Goal: Check status: Check status

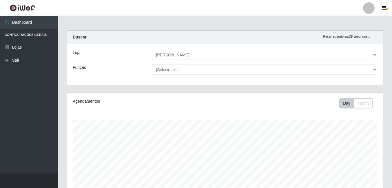
select select "402"
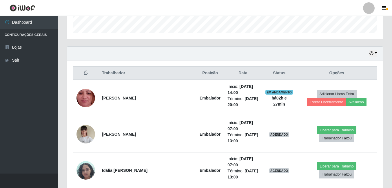
scroll to position [120, 316]
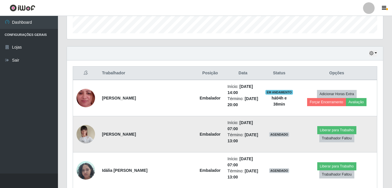
click at [83, 135] on img at bounding box center [85, 134] width 19 height 25
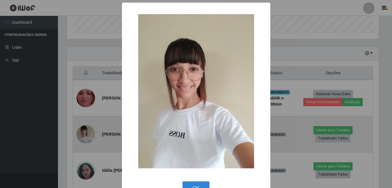
scroll to position [120, 313]
click at [83, 135] on div "× OK Cancel" at bounding box center [196, 94] width 393 height 188
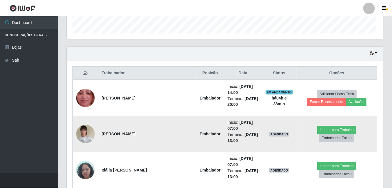
scroll to position [120, 316]
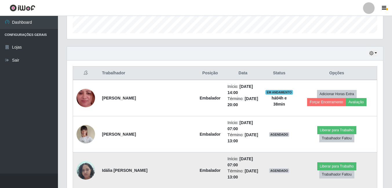
click at [84, 170] on img at bounding box center [85, 170] width 19 height 25
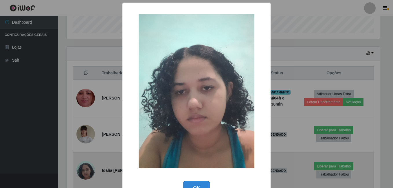
click at [84, 170] on div "× OK Cancel" at bounding box center [196, 94] width 393 height 188
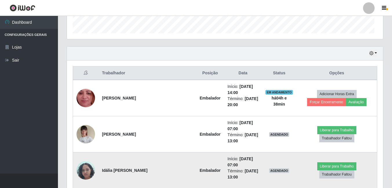
scroll to position [120, 316]
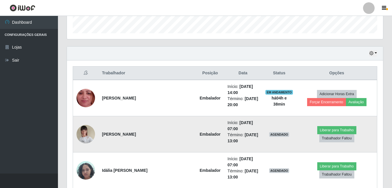
click at [85, 137] on img at bounding box center [85, 134] width 19 height 25
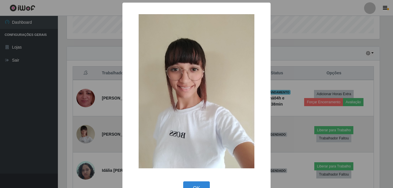
click at [85, 137] on div "× OK Cancel" at bounding box center [196, 94] width 393 height 188
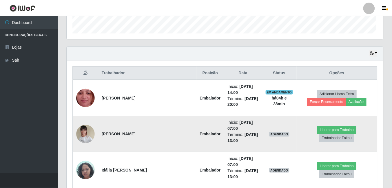
scroll to position [120, 316]
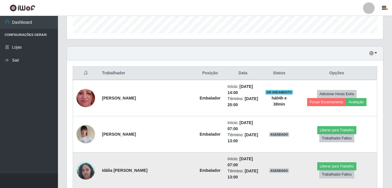
click at [88, 170] on img at bounding box center [85, 170] width 19 height 25
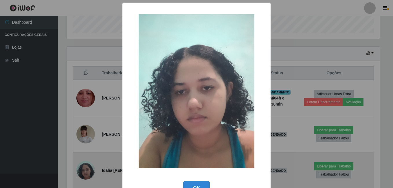
click at [88, 170] on div "× OK Cancel" at bounding box center [196, 94] width 393 height 188
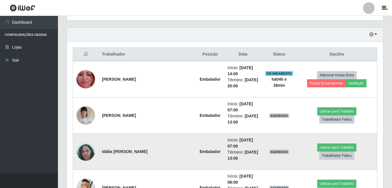
scroll to position [232, 0]
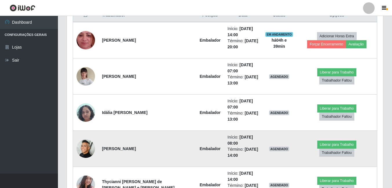
click at [84, 148] on img at bounding box center [85, 149] width 19 height 19
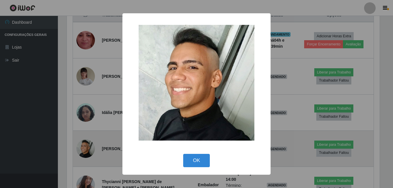
click at [84, 148] on div "× OK Cancel" at bounding box center [196, 94] width 393 height 188
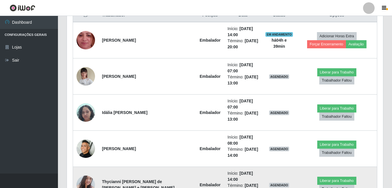
scroll to position [261, 0]
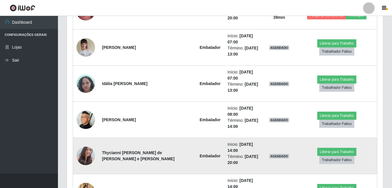
click at [86, 157] on img at bounding box center [85, 156] width 19 height 25
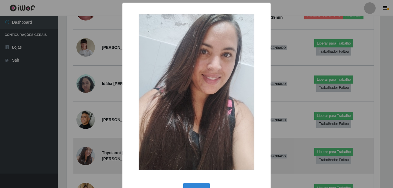
click at [86, 157] on div "× OK Cancel" at bounding box center [196, 94] width 393 height 188
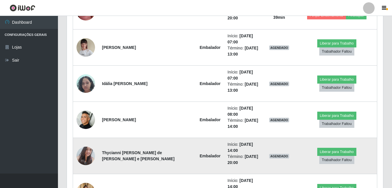
scroll to position [290, 0]
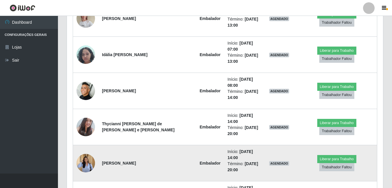
click at [85, 162] on img at bounding box center [85, 163] width 19 height 24
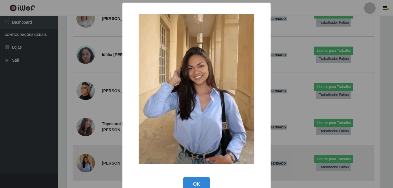
click at [85, 162] on div "× OK Cancel" at bounding box center [196, 94] width 393 height 188
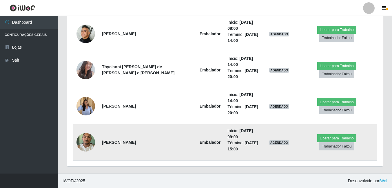
click at [87, 142] on img at bounding box center [85, 142] width 19 height 25
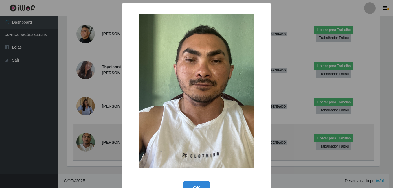
click at [87, 142] on div "× OK Cancel" at bounding box center [196, 94] width 393 height 188
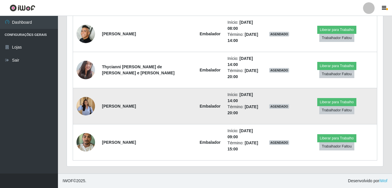
click at [89, 107] on img at bounding box center [85, 106] width 19 height 24
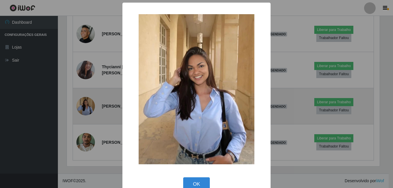
click at [89, 107] on div "× OK Cancel" at bounding box center [196, 94] width 393 height 188
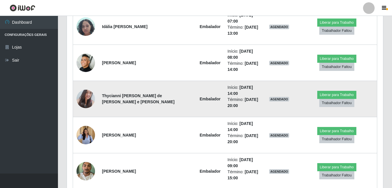
click at [87, 97] on img at bounding box center [85, 99] width 19 height 25
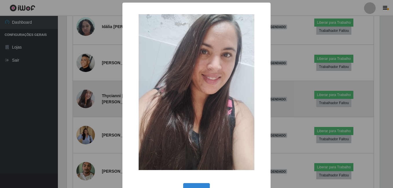
click at [87, 97] on div "× OK Cancel" at bounding box center [196, 94] width 393 height 188
